Goal: Find specific page/section: Find specific page/section

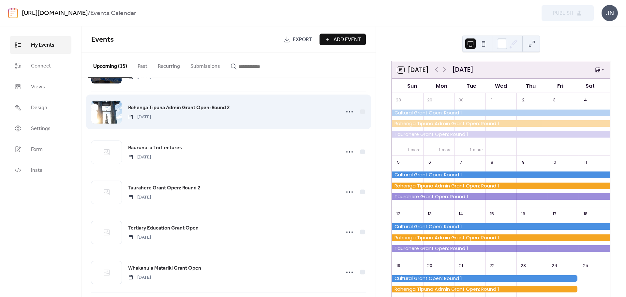
scroll to position [271, 0]
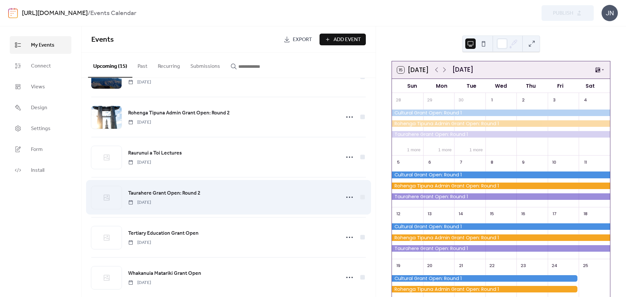
click at [133, 191] on span "Taurahere Grant Open: Round 2" at bounding box center [164, 193] width 72 height 8
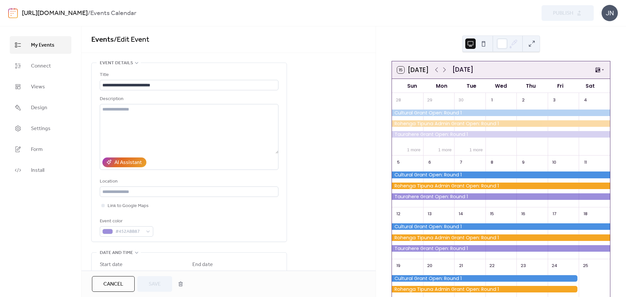
drag, startPoint x: 116, startPoint y: 286, endPoint x: 128, endPoint y: 285, distance: 12.8
click at [115, 286] on span "Cancel" at bounding box center [113, 284] width 20 height 8
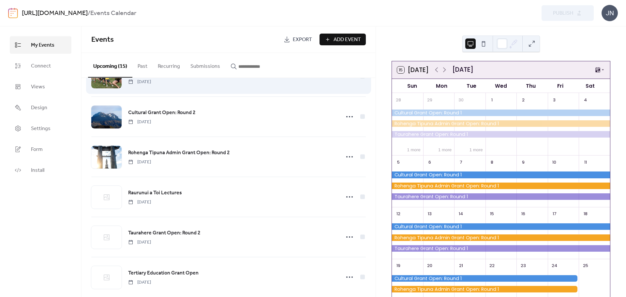
scroll to position [293, 0]
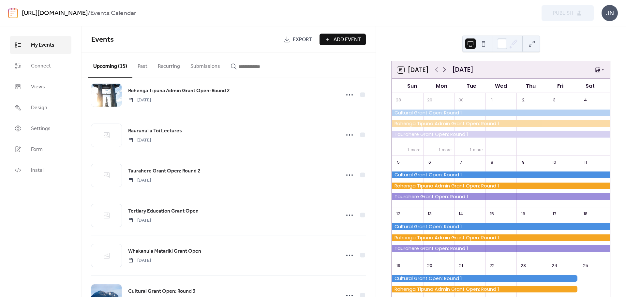
click at [444, 71] on icon at bounding box center [444, 70] width 8 height 8
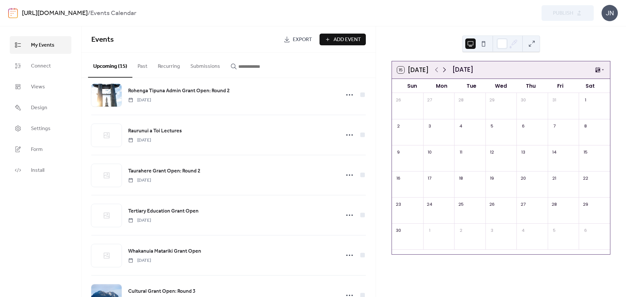
click at [445, 70] on icon at bounding box center [444, 70] width 8 height 8
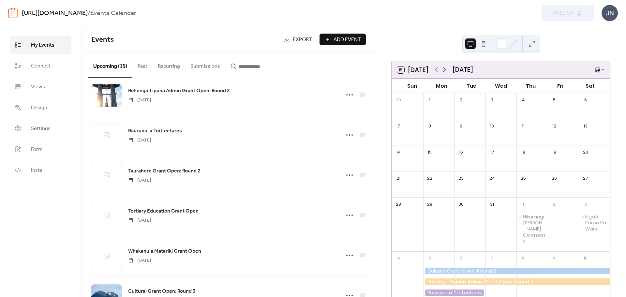
click at [444, 70] on icon at bounding box center [444, 70] width 8 height 8
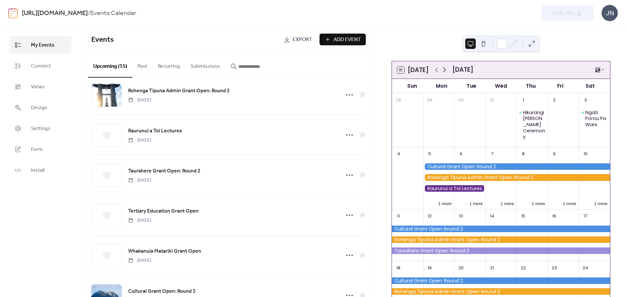
click at [443, 69] on icon at bounding box center [444, 70] width 8 height 8
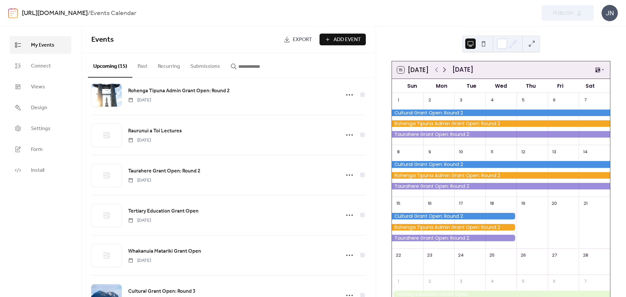
click at [443, 69] on icon at bounding box center [444, 70] width 8 height 8
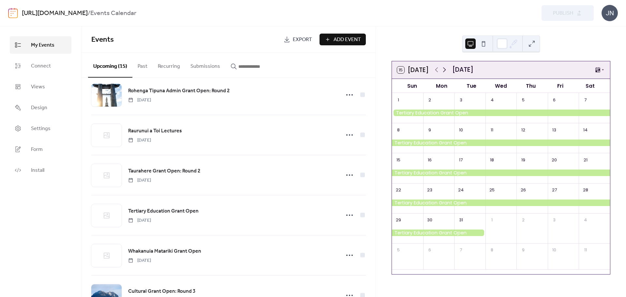
click at [443, 71] on icon at bounding box center [444, 70] width 8 height 8
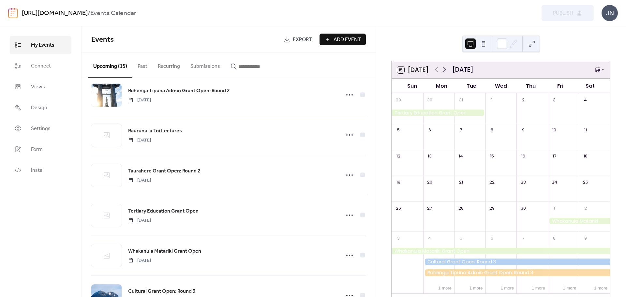
click at [443, 71] on icon at bounding box center [444, 70] width 8 height 8
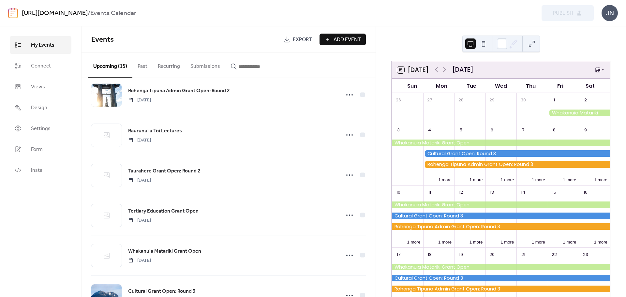
click at [439, 141] on div at bounding box center [501, 142] width 218 height 7
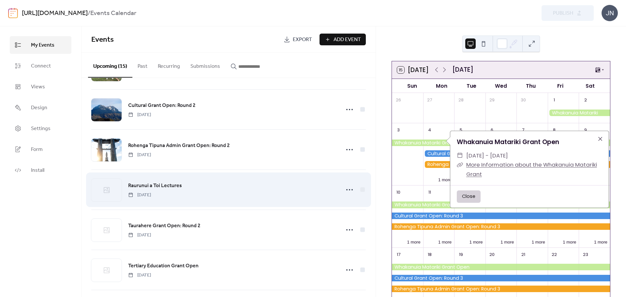
scroll to position [206, 0]
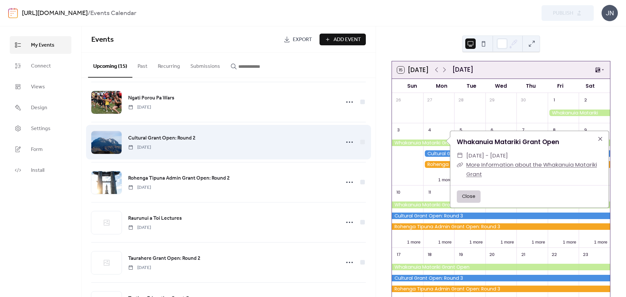
click at [185, 137] on span "Cultural Grant Open: Round 2" at bounding box center [161, 138] width 67 height 8
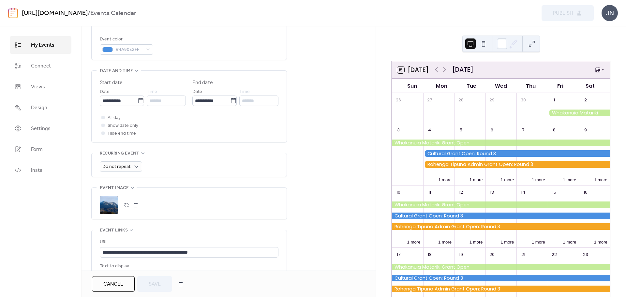
scroll to position [195, 0]
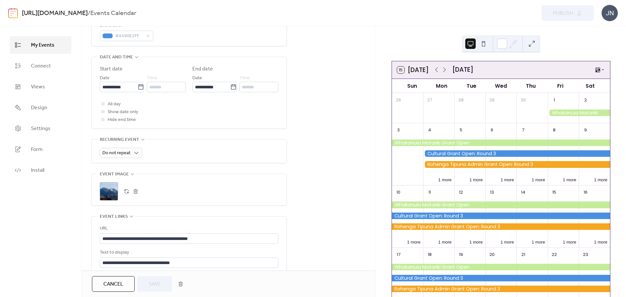
click at [332, 117] on div "**********" at bounding box center [228, 119] width 294 height 504
click at [313, 41] on div "**********" at bounding box center [228, 119] width 294 height 504
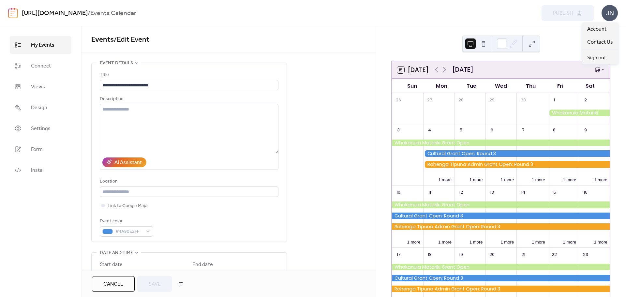
click at [609, 14] on div "JN" at bounding box center [609, 13] width 16 height 16
click at [611, 14] on div "JN" at bounding box center [609, 13] width 16 height 16
click at [117, 285] on span "Cancel" at bounding box center [113, 284] width 20 height 8
